Goal: Information Seeking & Learning: Learn about a topic

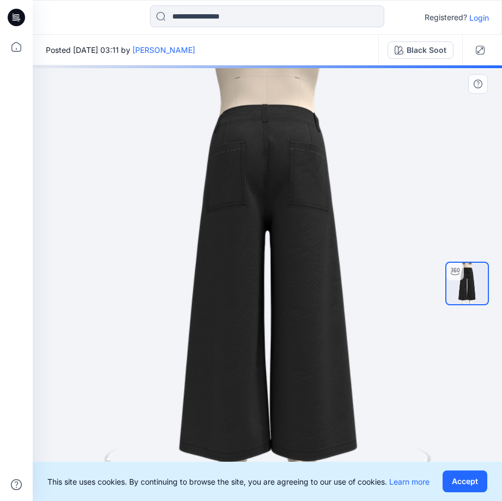
drag, startPoint x: 392, startPoint y: 310, endPoint x: 251, endPoint y: 322, distance: 141.0
click at [239, 320] on div at bounding box center [267, 282] width 469 height 435
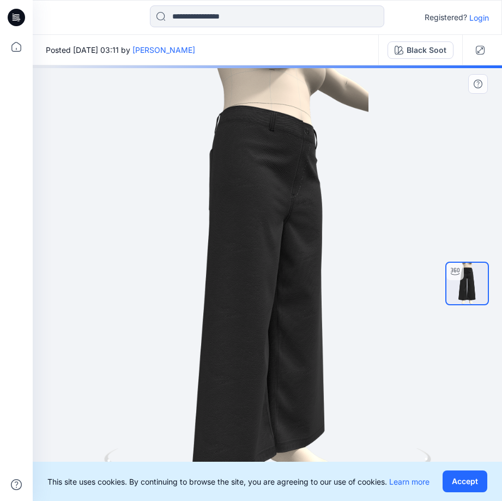
drag, startPoint x: 344, startPoint y: 329, endPoint x: 251, endPoint y: 322, distance: 93.9
click at [251, 322] on div at bounding box center [267, 282] width 469 height 435
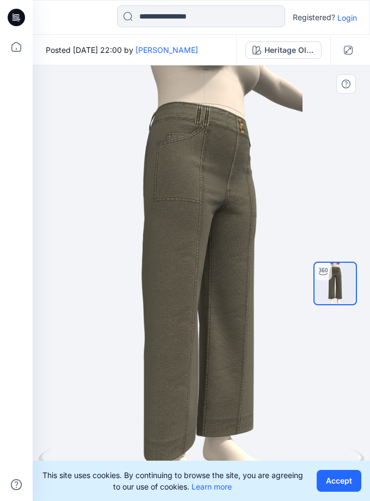
drag, startPoint x: 191, startPoint y: 267, endPoint x: 298, endPoint y: 266, distance: 107.3
click at [298, 266] on div at bounding box center [202, 282] width 338 height 435
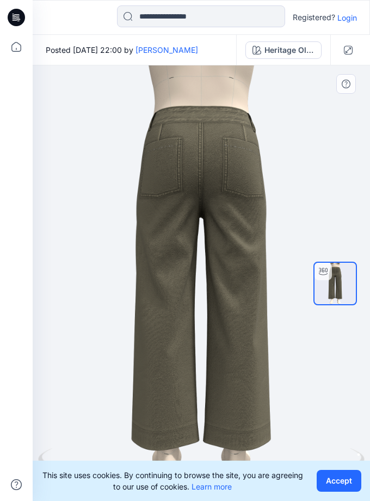
drag, startPoint x: 179, startPoint y: 271, endPoint x: 260, endPoint y: 276, distance: 81.9
click at [260, 276] on div at bounding box center [202, 282] width 338 height 435
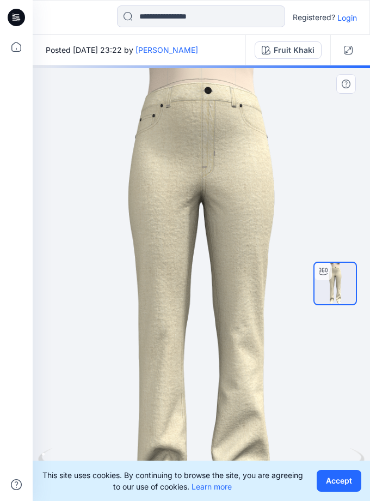
drag, startPoint x: 198, startPoint y: 361, endPoint x: 281, endPoint y: 357, distance: 82.3
click at [281, 357] on img at bounding box center [202, 279] width 226 height 486
drag, startPoint x: 272, startPoint y: 357, endPoint x: 85, endPoint y: 355, distance: 187.4
click at [94, 358] on img at bounding box center [202, 281] width 226 height 486
drag, startPoint x: 76, startPoint y: 316, endPoint x: 135, endPoint y: 318, distance: 59.4
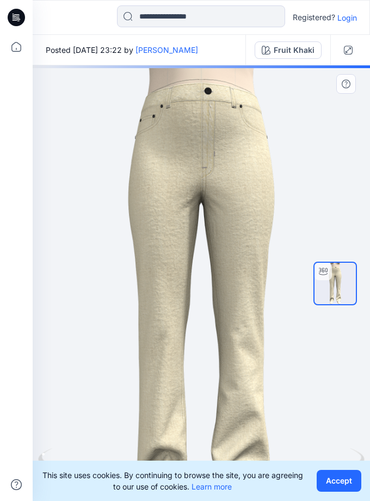
click at [76, 316] on div at bounding box center [202, 282] width 338 height 435
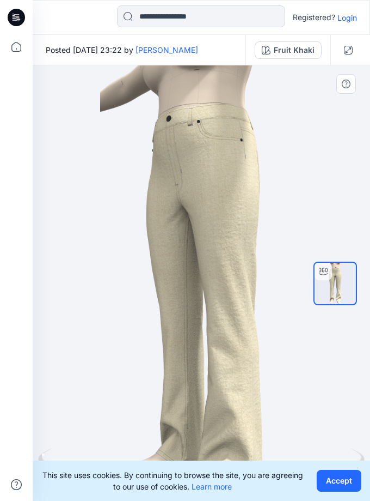
drag, startPoint x: 275, startPoint y: 351, endPoint x: 224, endPoint y: 360, distance: 51.4
click at [224, 360] on div at bounding box center [202, 282] width 338 height 435
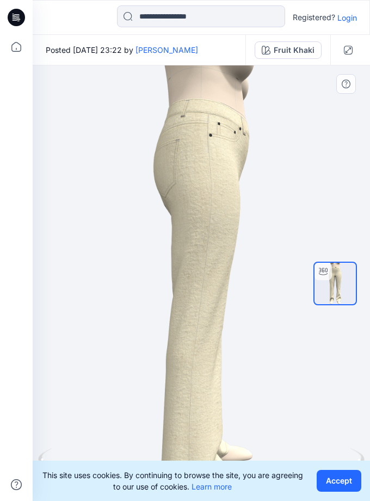
drag, startPoint x: 118, startPoint y: 324, endPoint x: 287, endPoint y: 330, distance: 169.5
click at [287, 330] on div at bounding box center [202, 282] width 338 height 435
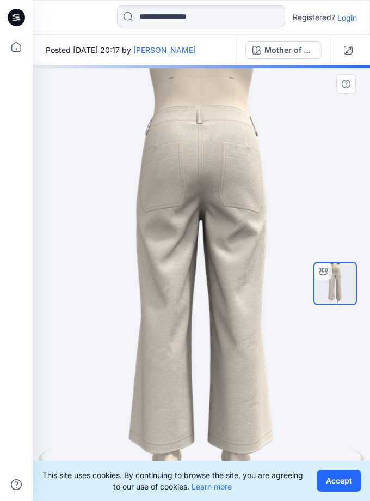
drag, startPoint x: 287, startPoint y: 319, endPoint x: 126, endPoint y: 321, distance: 160.7
click at [126, 321] on div at bounding box center [202, 282] width 338 height 435
click at [196, 295] on div at bounding box center [202, 282] width 338 height 435
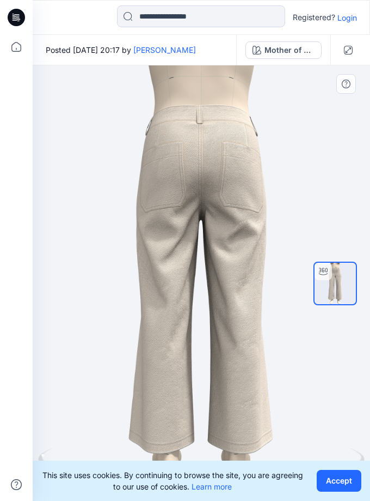
drag, startPoint x: 220, startPoint y: 354, endPoint x: 205, endPoint y: 365, distance: 18.3
click at [205, 365] on div at bounding box center [202, 282] width 338 height 435
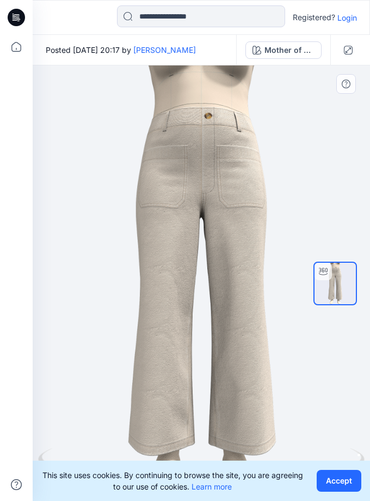
drag, startPoint x: 132, startPoint y: 304, endPoint x: 288, endPoint y: 315, distance: 155.6
click at [288, 315] on div at bounding box center [202, 282] width 338 height 435
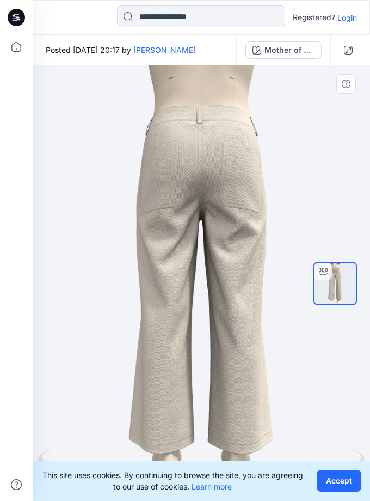
drag, startPoint x: 239, startPoint y: 321, endPoint x: 82, endPoint y: 335, distance: 157.5
click at [82, 335] on div at bounding box center [202, 282] width 338 height 435
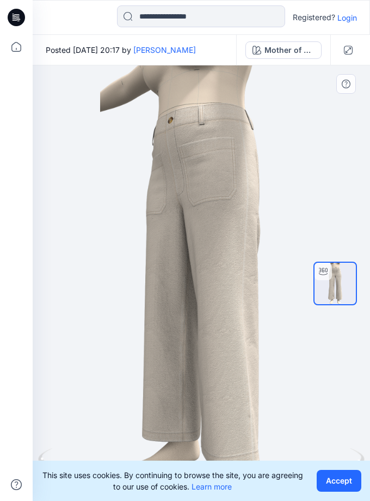
drag, startPoint x: 138, startPoint y: 285, endPoint x: 288, endPoint y: 271, distance: 150.4
click at [291, 271] on div at bounding box center [202, 282] width 338 height 435
